Goal: Task Accomplishment & Management: Manage account settings

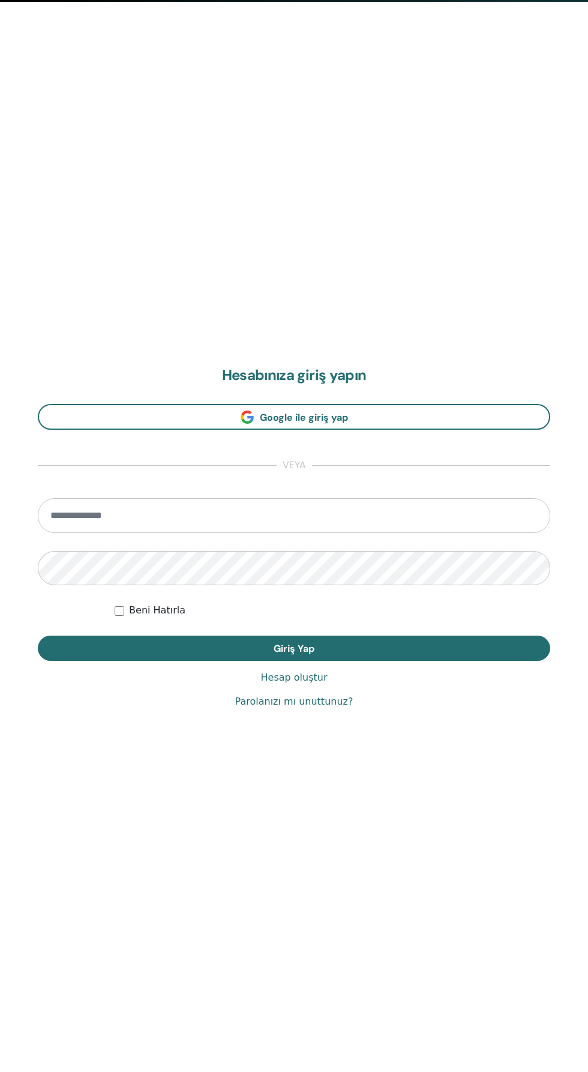
scroll to position [1072, 0]
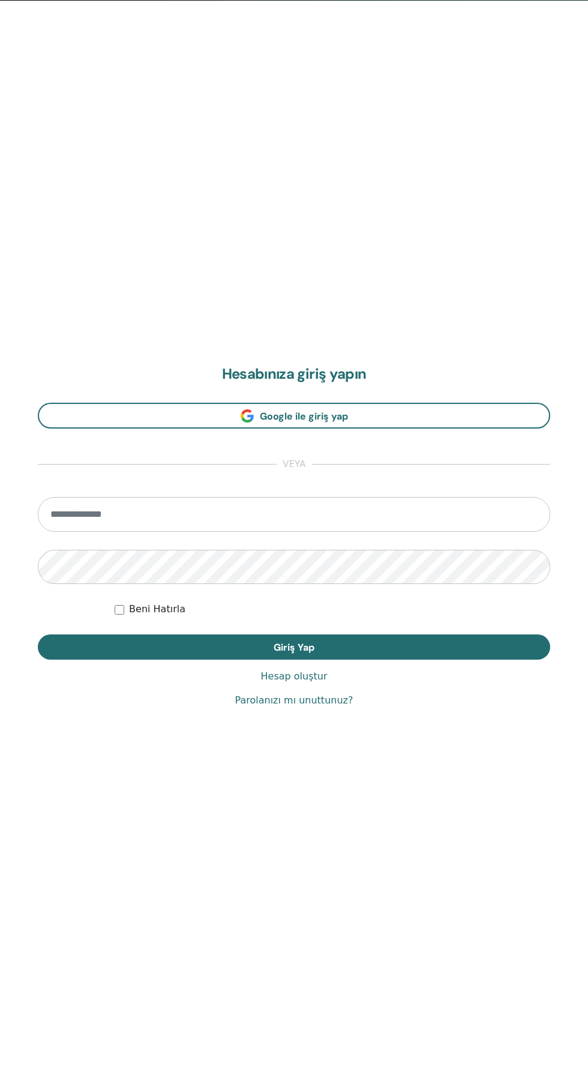
click at [280, 510] on input "email" at bounding box center [294, 514] width 513 height 35
type input "**********"
click at [38, 635] on button "Giriş Yap" at bounding box center [294, 647] width 513 height 25
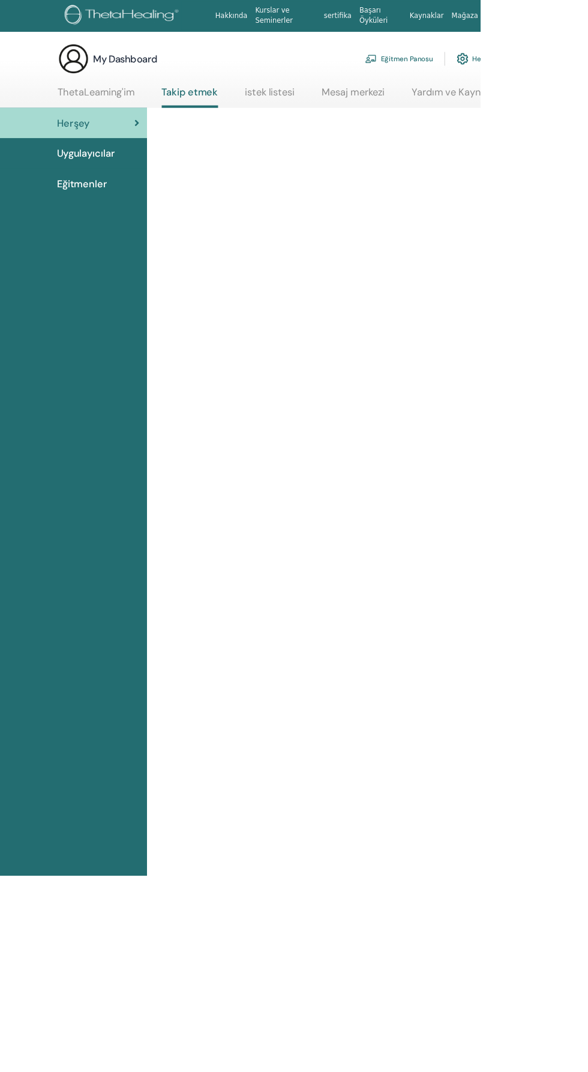
click at [500, 67] on link "Eğitmen Panosu" at bounding box center [488, 72] width 83 height 26
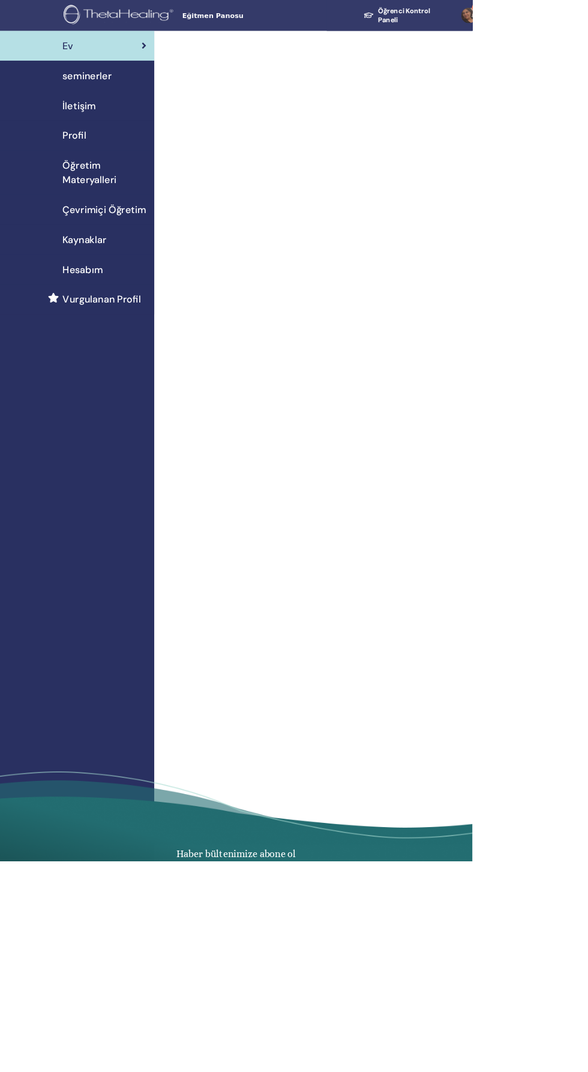
click at [150, 82] on link "seminerler" at bounding box center [96, 94] width 192 height 37
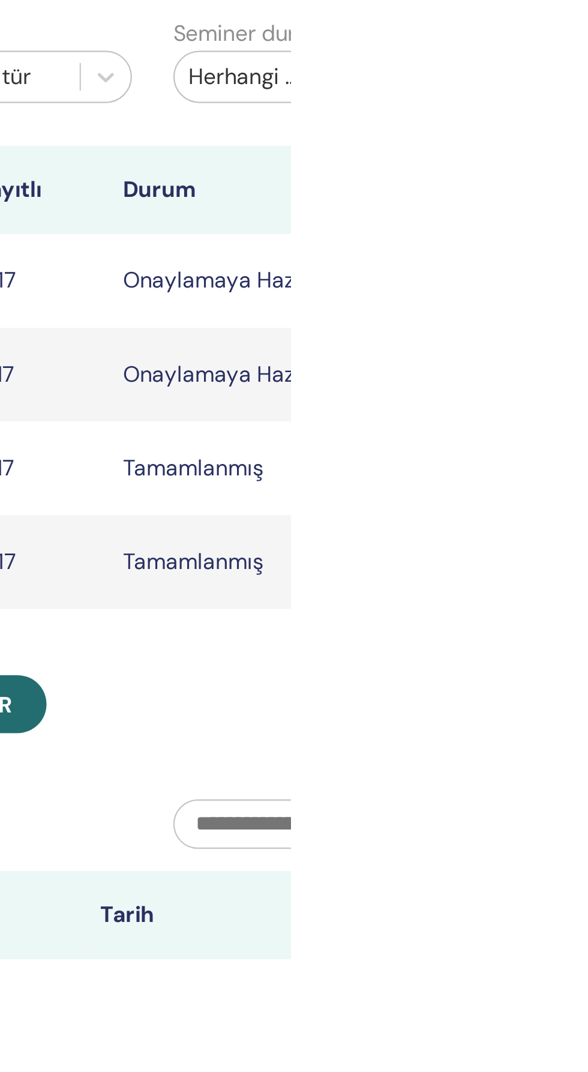
scroll to position [21, 0]
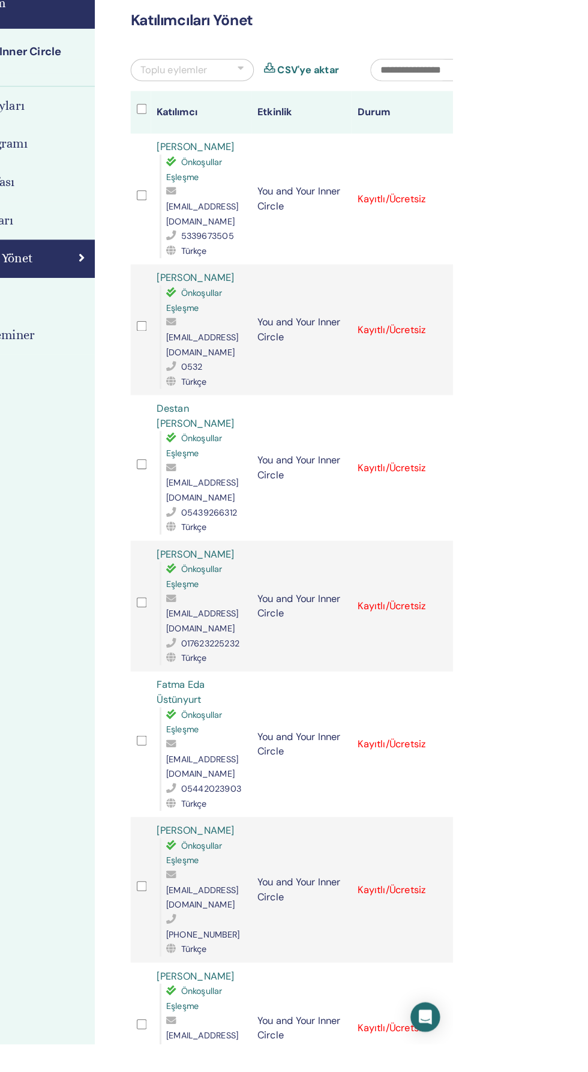
click at [588, 243] on div "Kaydı İptal Et Otomatik onaylama Ücretli Olarak İşaretle Ödenmemiş olarak işare…" at bounding box center [598, 250] width 8 height 14
click at [588, 370] on div "Kaydı İptal Et Otomatik onaylama Ücretli Olarak İşaretle Ödenmemiş olarak işare…" at bounding box center [598, 377] width 8 height 14
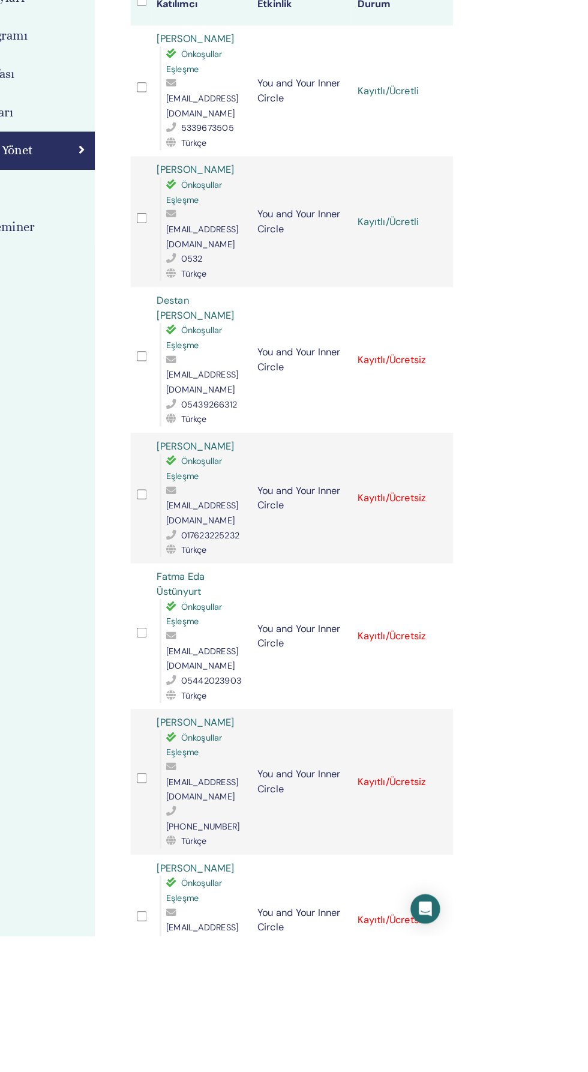
click at [588, 504] on div "Kaydı İptal Et Otomatik onaylama Ücretli Olarak İşaretle Ödenmemiş olarak işare…" at bounding box center [598, 511] width 8 height 14
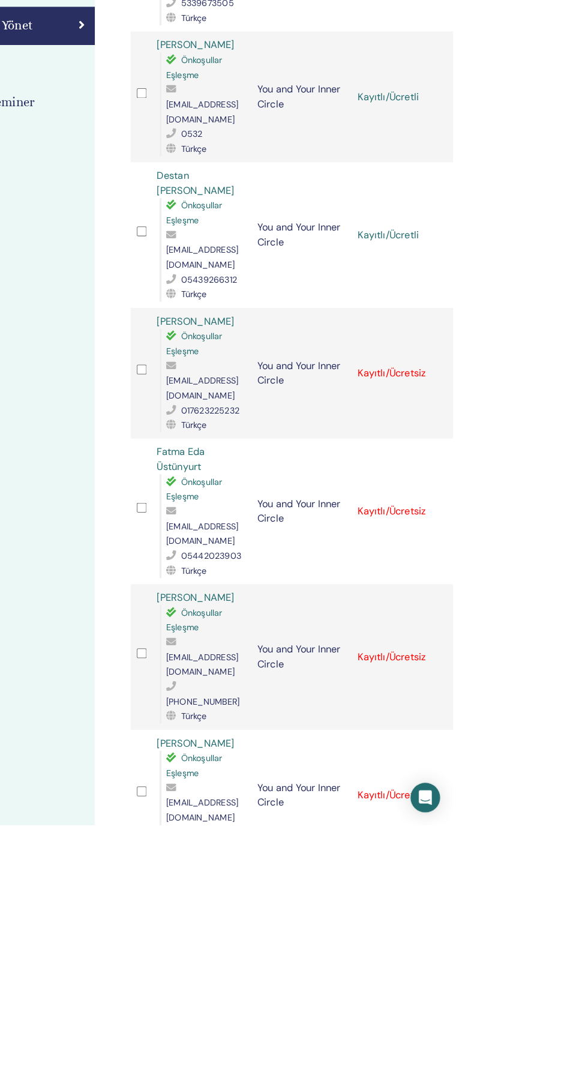
scroll to position [14, 0]
click at [588, 626] on icon at bounding box center [596, 631] width 4 height 10
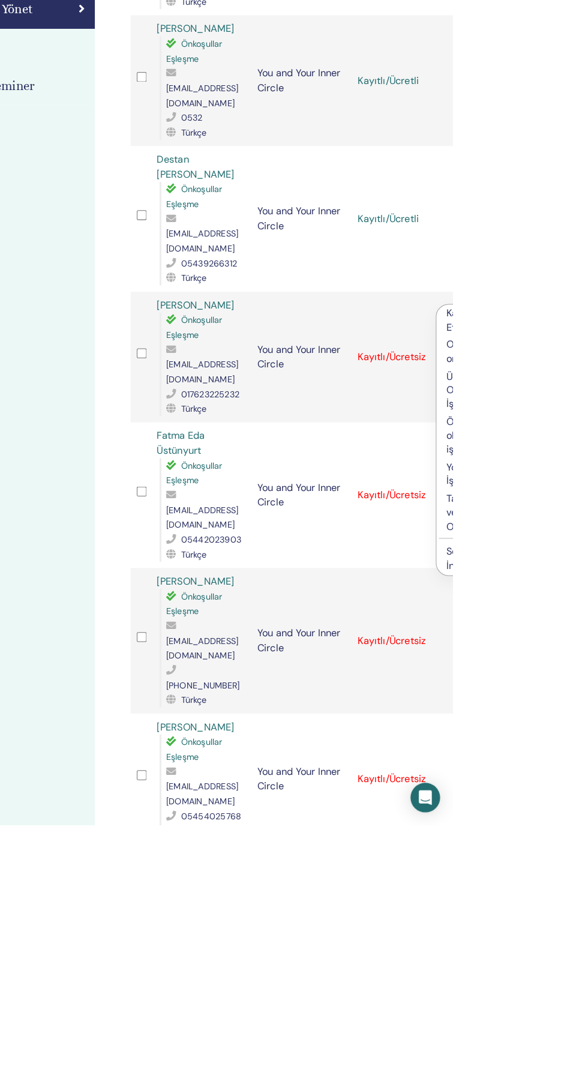
scroll to position [29, 0]
click at [588, 490] on div "Katılımcıları Yönet Toplu eylemler CSV'ye aktar Katılımcı Etkinlik Durum Serap …" at bounding box center [480, 721] width 480 height 1425
click at [588, 746] on icon at bounding box center [596, 751] width 4 height 10
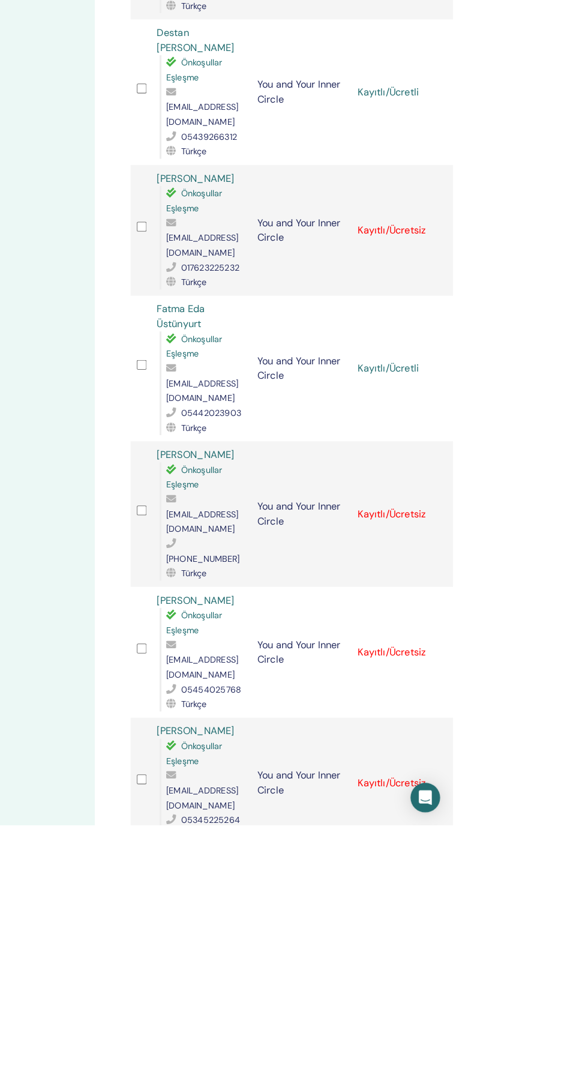
scroll to position [170, 0]
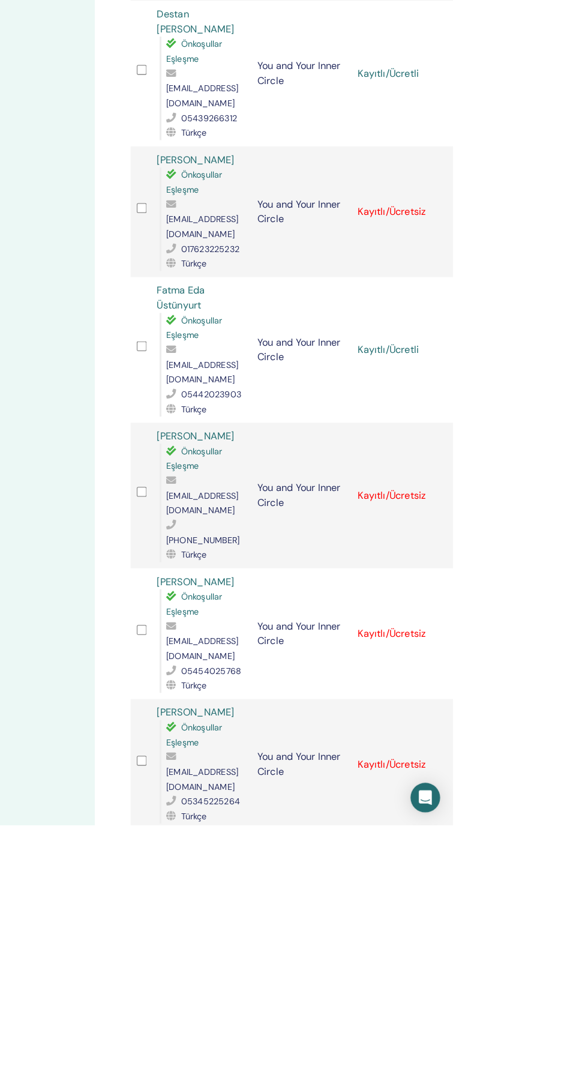
click at [588, 744] on div "Kaydı İptal Et Otomatik onaylama Ücretli Olarak İşaretle Ödenmemiş olarak işare…" at bounding box center [598, 751] width 8 height 14
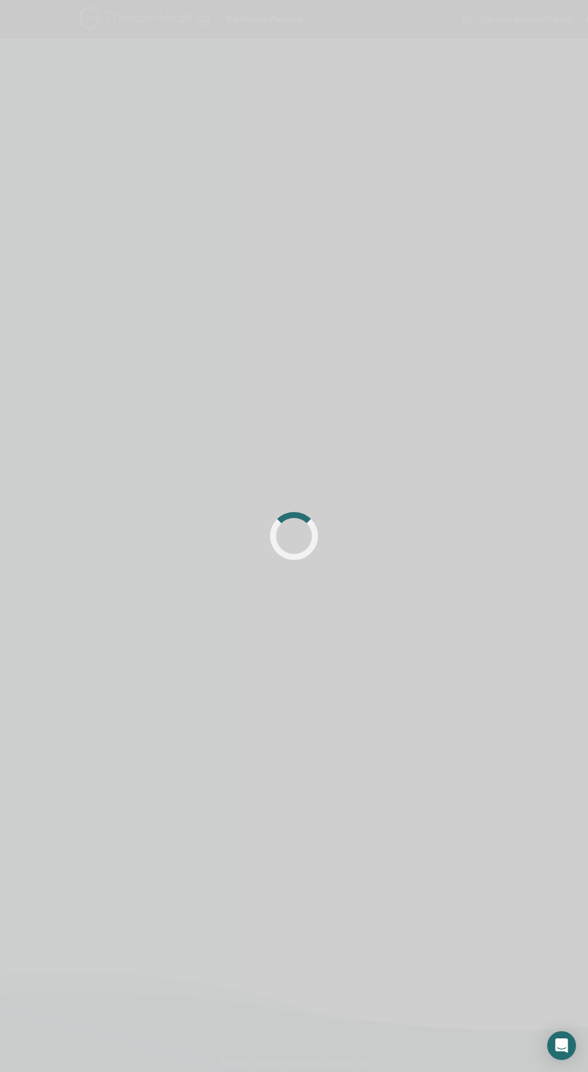
scroll to position [94, 0]
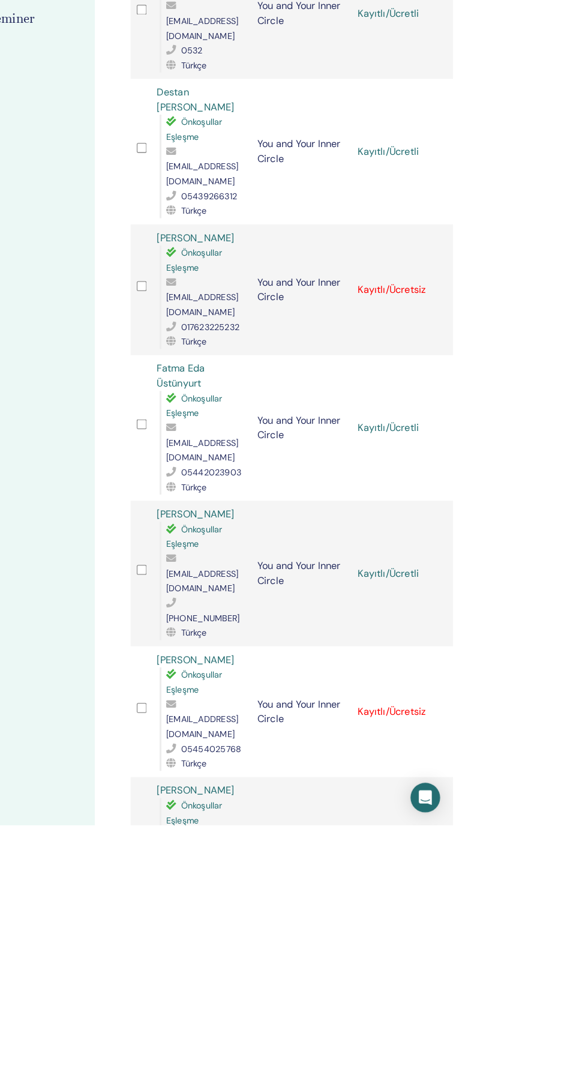
click at [588, 955] on div "Kaydı İptal Et Otomatik onaylama Ücretli Olarak İşaretle Ödenmemiş olarak işare…" at bounding box center [598, 962] width 8 height 14
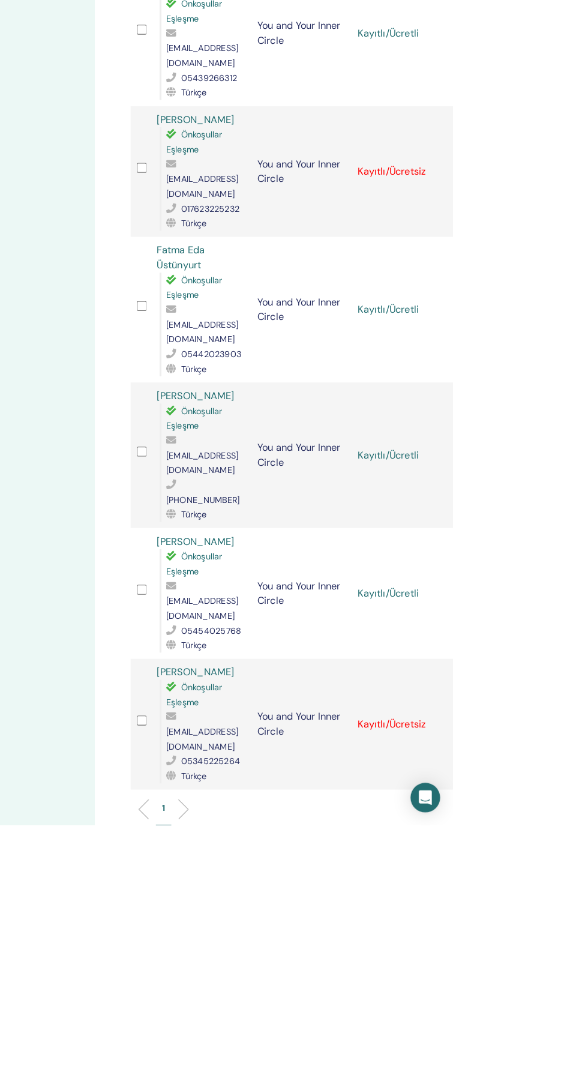
scroll to position [212, 0]
click at [588, 965] on div "Kaydı İptal Et Otomatik onaylama Ücretli Olarak İşaretle Ödenmemiş olarak işare…" at bounding box center [598, 972] width 8 height 14
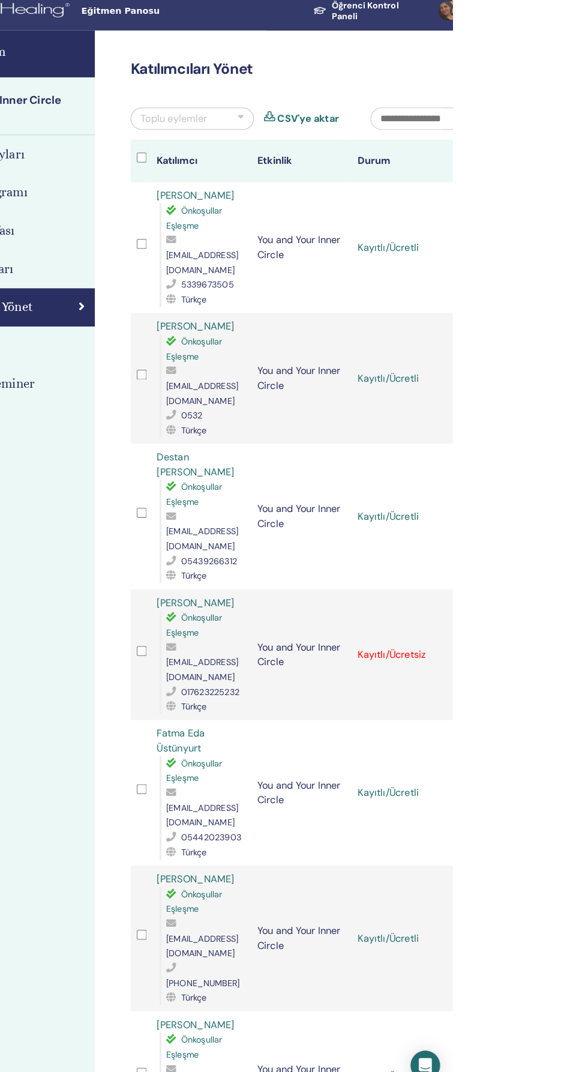
click at [588, 243] on div "Kaydı İptal Et Otomatik onaylama Ücretli Olarak İşaretle Ödenmemiş olarak işare…" at bounding box center [598, 250] width 8 height 14
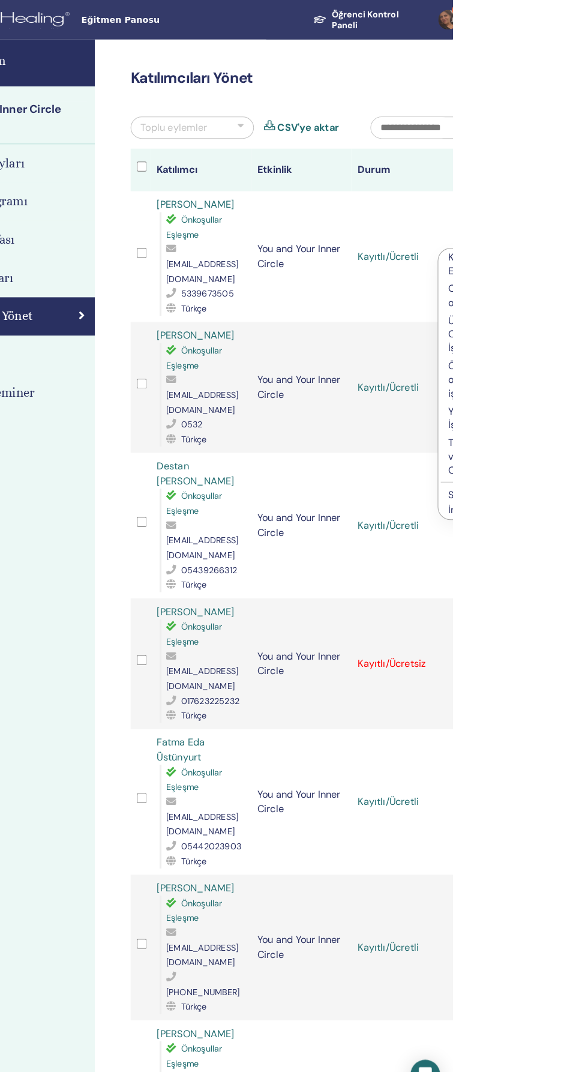
click at [588, 370] on div "Kaydı İptal Et Otomatik onaylama Ücretli Olarak İşaretle Ödenmemiş olarak işare…" at bounding box center [598, 377] width 8 height 14
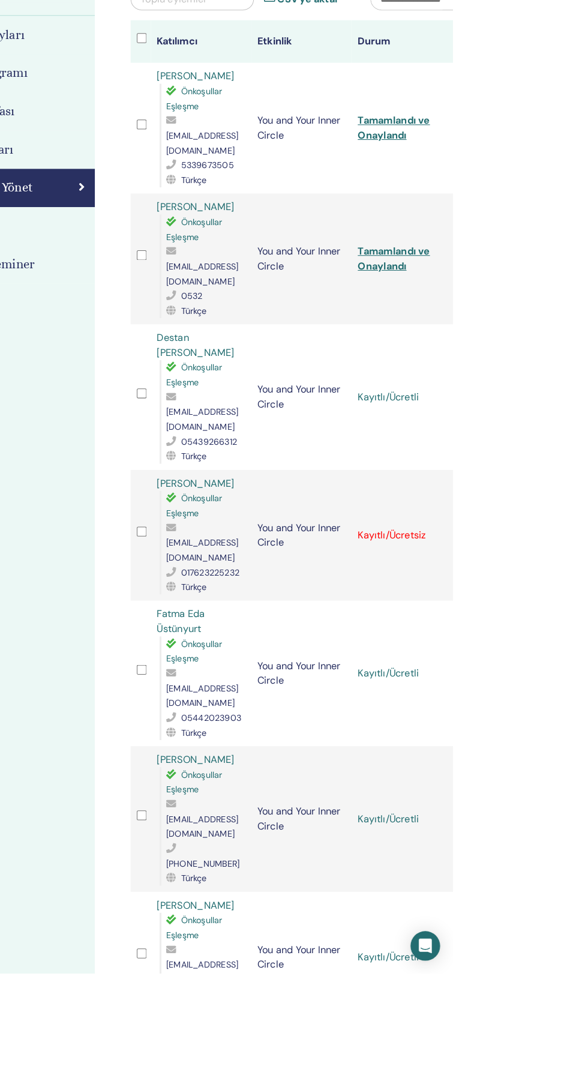
click at [588, 504] on div "Kaydı İptal Et Otomatik onaylama Ücretli Olarak İşaretle Ödenmemiş olarak işare…" at bounding box center [598, 511] width 8 height 14
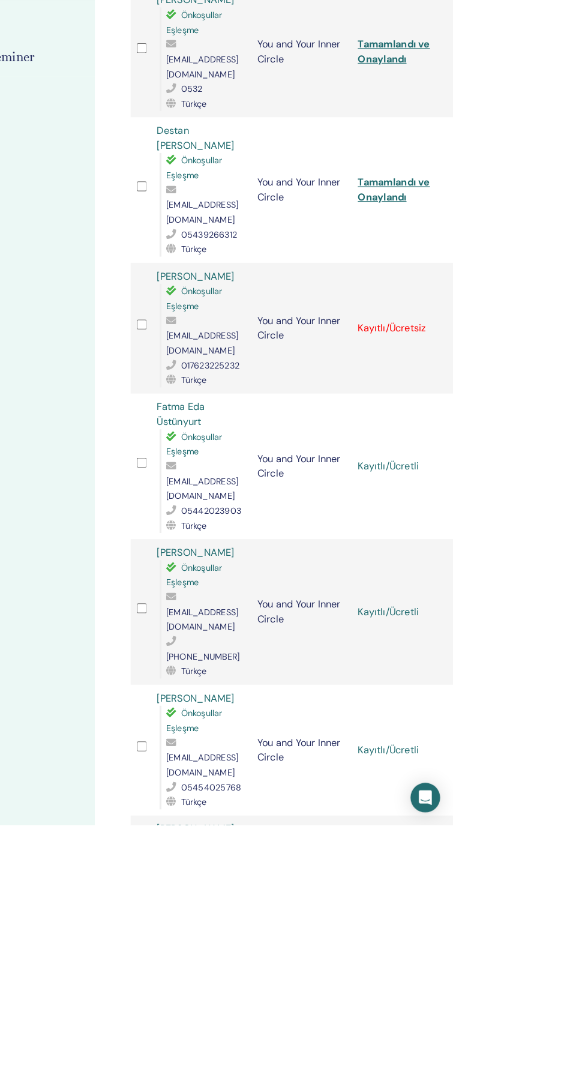
scroll to position [68, 0]
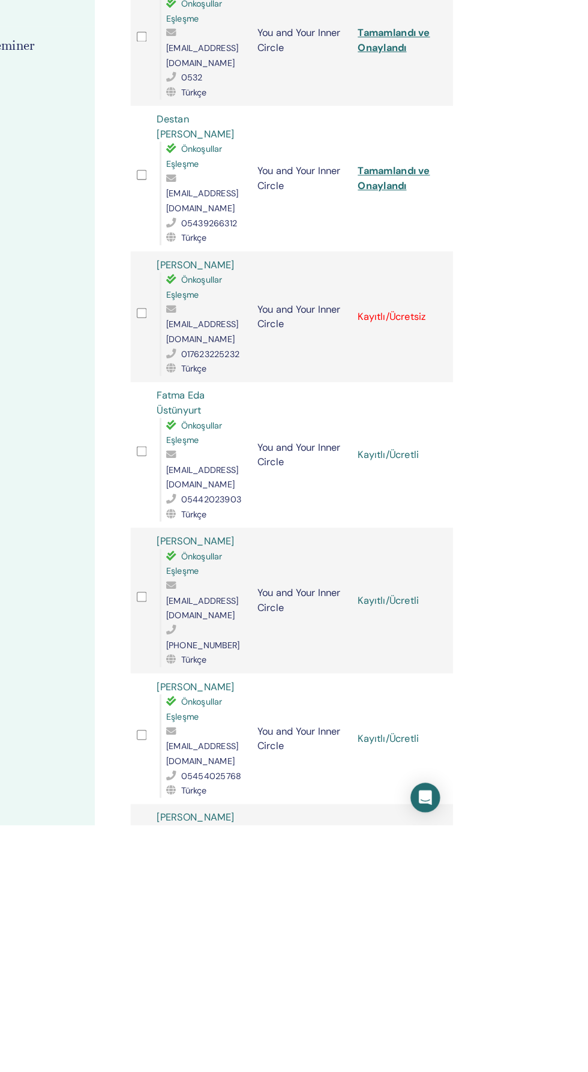
click at [588, 705] on div "Kaydı İptal Et Otomatik onaylama Ücretli Olarak İşaretle Ödenmemiş olarak işare…" at bounding box center [598, 712] width 8 height 14
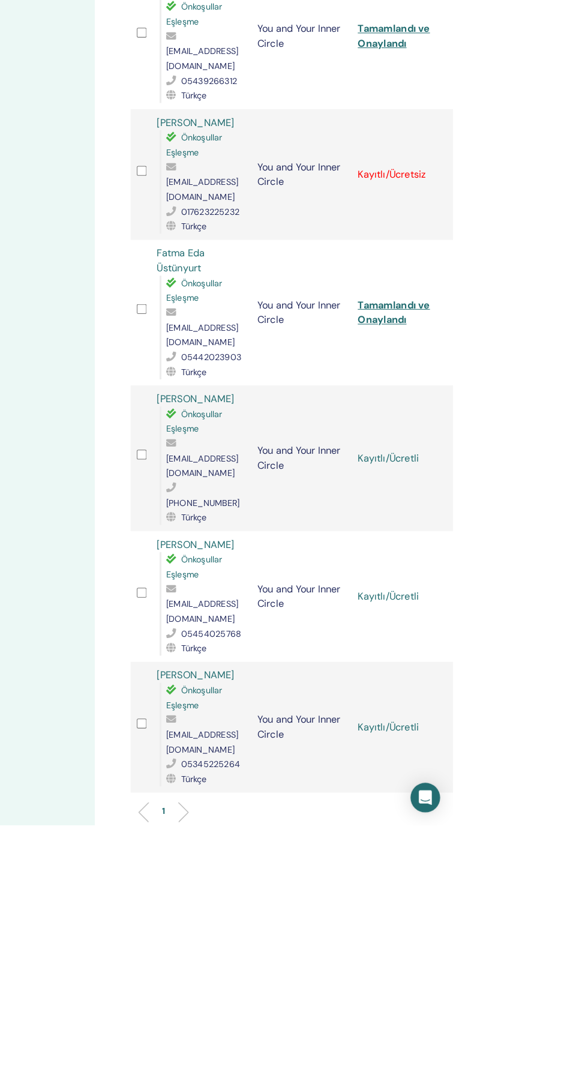
scroll to position [209, 0]
click at [588, 706] on div "Kaydı İptal Et Otomatik onaylama Ücretli Olarak İşaretle Ödenmemiş olarak işare…" at bounding box center [598, 713] width 8 height 14
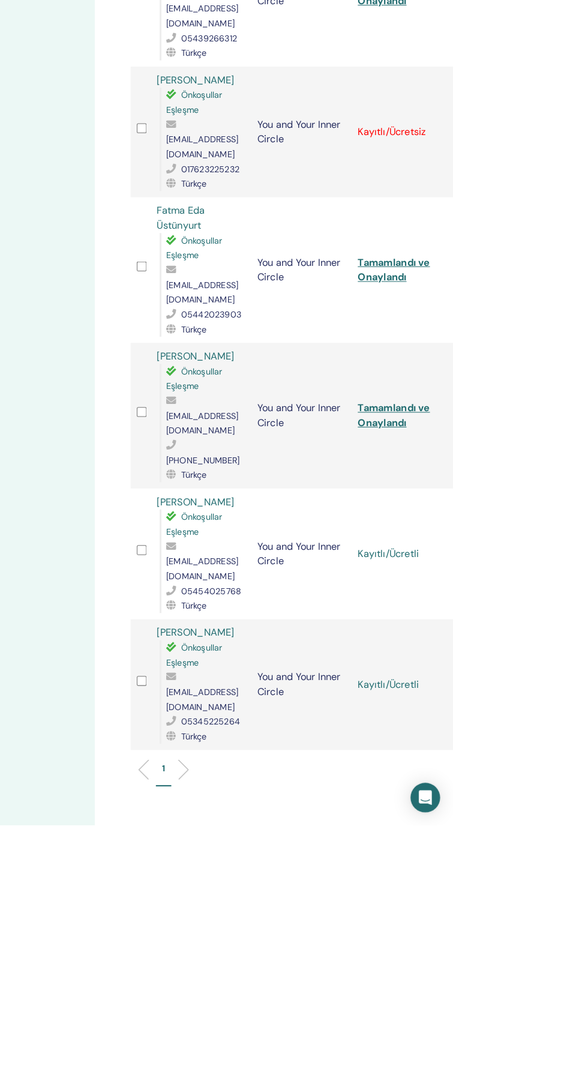
scroll to position [252, 0]
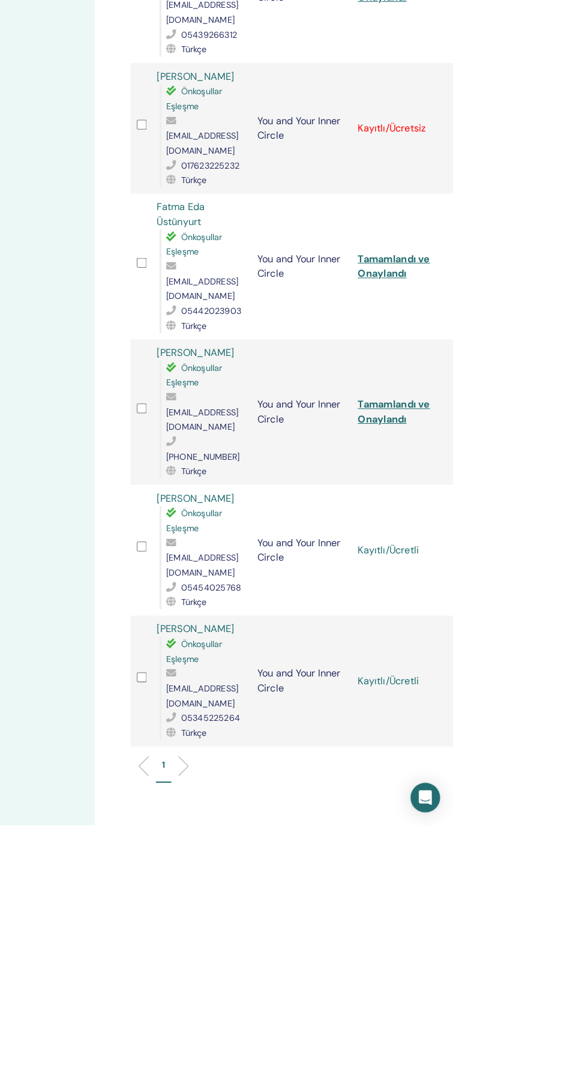
click at [588, 798] on div "Kaydı İptal Et Otomatik onaylama Ücretli Olarak İşaretle Ödenmemiş olarak işare…" at bounding box center [598, 805] width 8 height 14
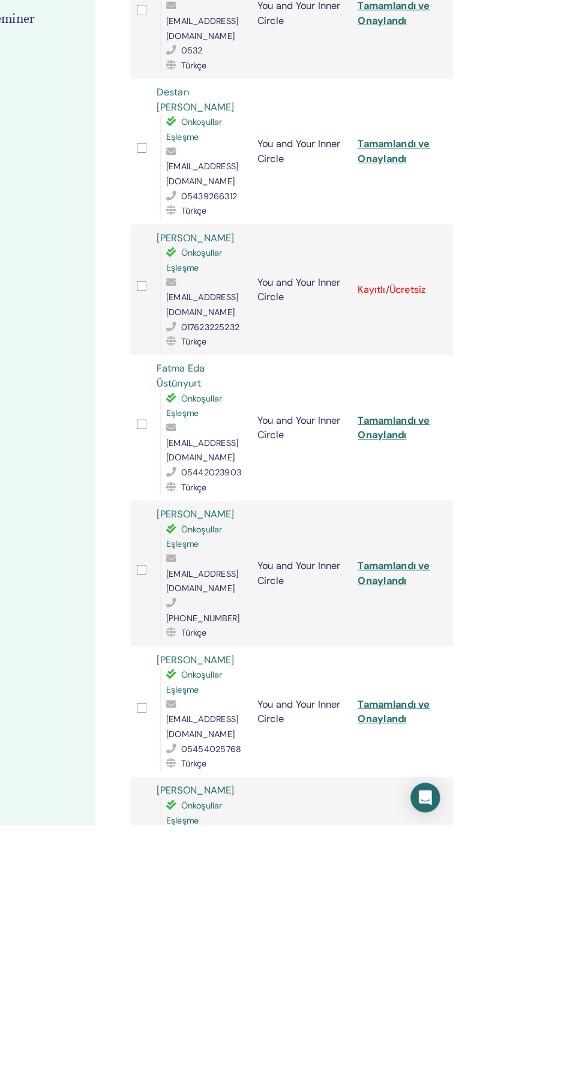
scroll to position [103, 0]
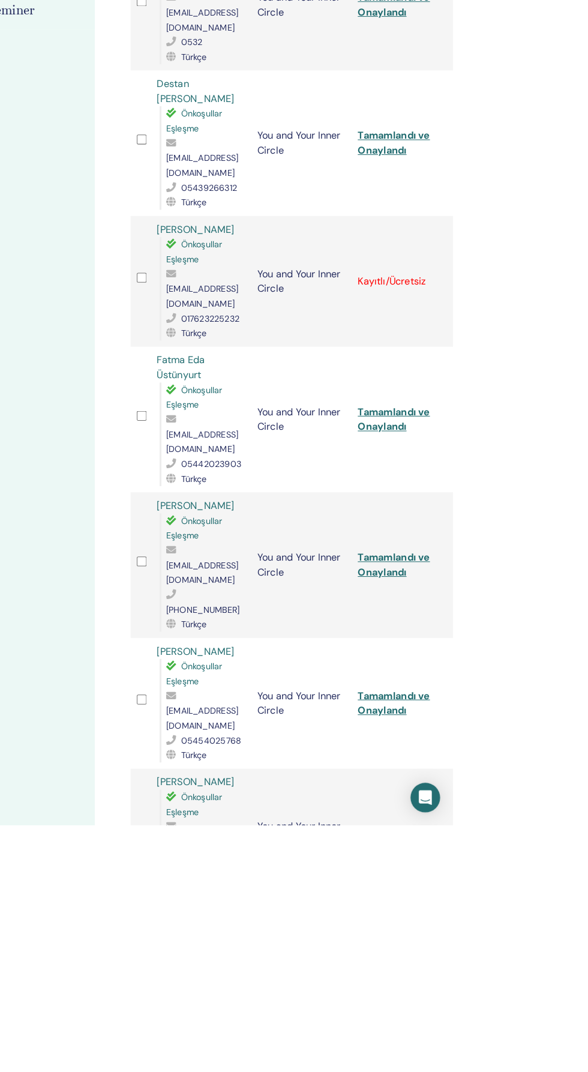
click at [588, 950] on div "Katılımcıları Yönet Toplu eylemler CSV'ye aktar Katılımcı Etkinlik Durum [PERSO…" at bounding box center [480, 648] width 480 height 1425
click at [588, 1072] on div "Kaydı İptal Et Otomatik onaylama Ücretli Olarak İşaretle Ödenmemiş olarak işare…" at bounding box center [598, 1081] width 8 height 14
